Goal: Navigation & Orientation: Understand site structure

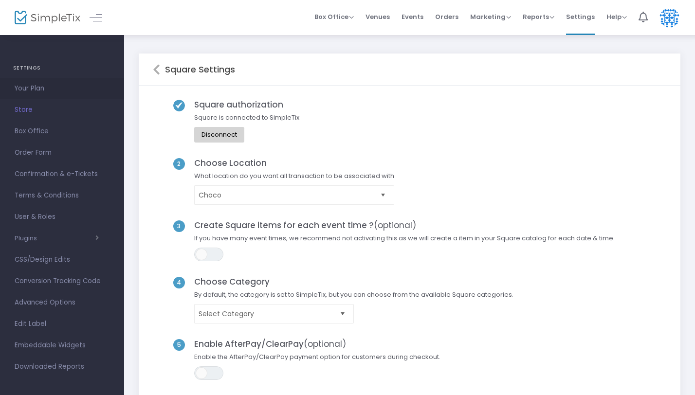
click at [33, 91] on span "Your Plan" at bounding box center [62, 88] width 95 height 13
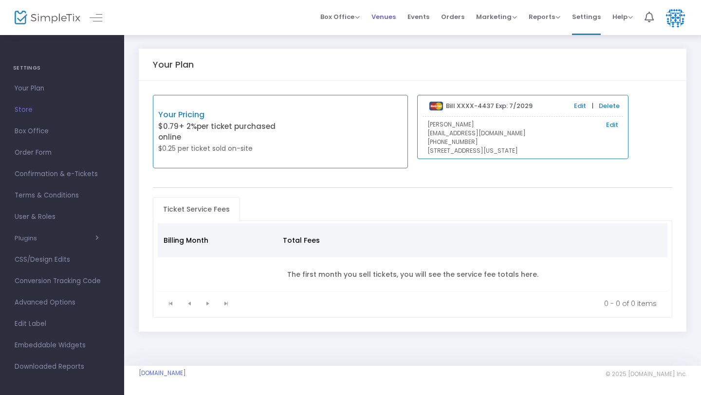
click at [390, 18] on span "Venues" at bounding box center [383, 16] width 24 height 25
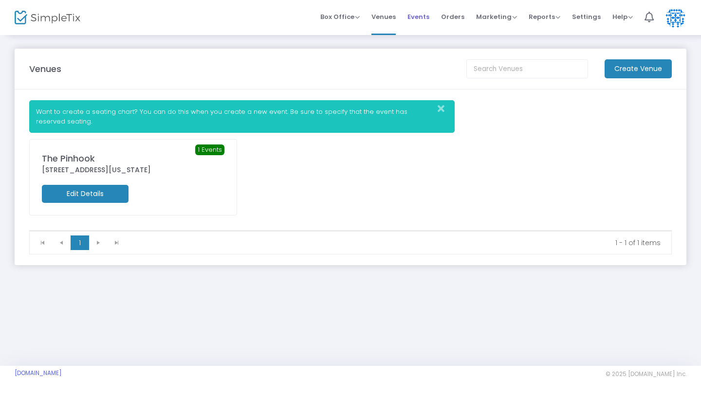
click at [423, 17] on span "Events" at bounding box center [418, 16] width 22 height 25
